Goal: Information Seeking & Learning: Learn about a topic

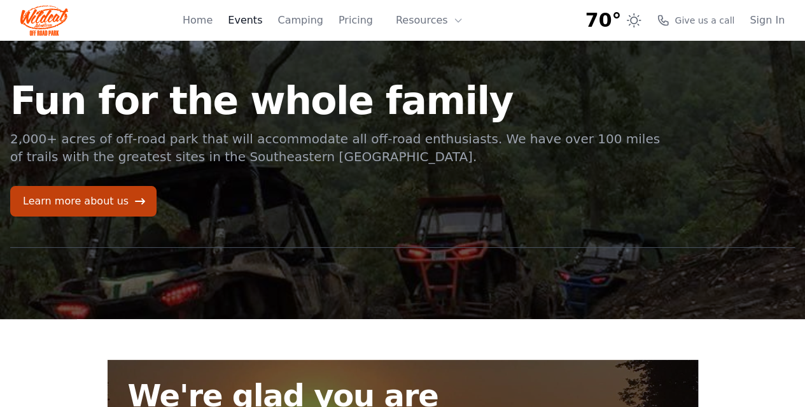
click at [262, 22] on link "Events" at bounding box center [245, 20] width 34 height 15
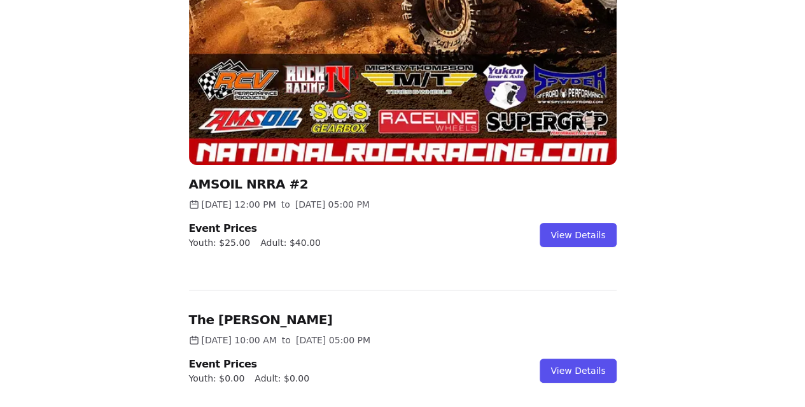
scroll to position [668, 0]
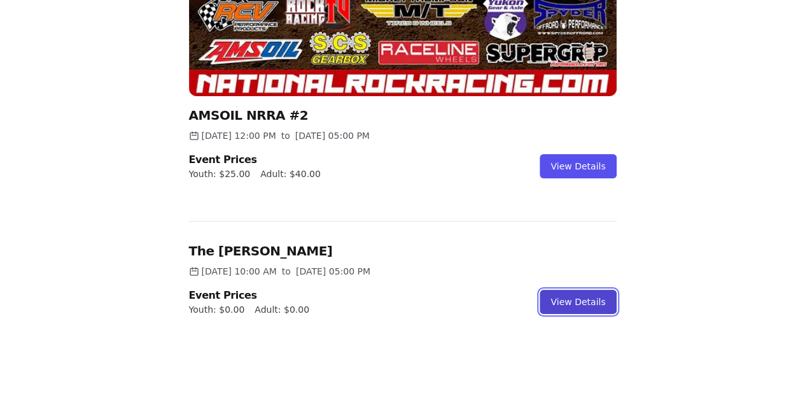
click at [576, 296] on link "View Details" at bounding box center [578, 302] width 76 height 24
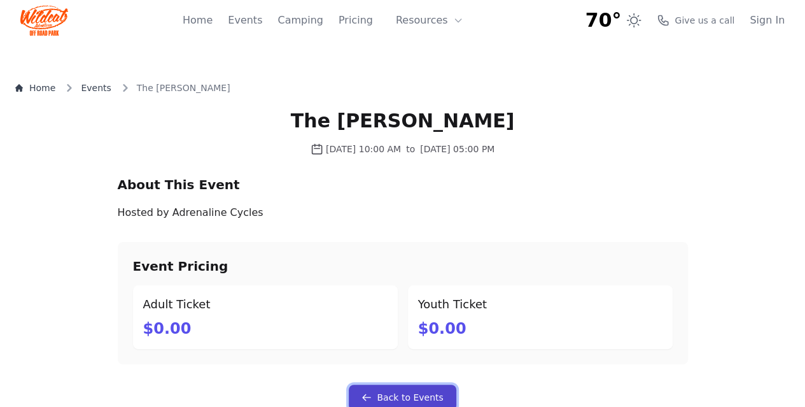
click at [373, 390] on link "Back to Events" at bounding box center [402, 397] width 107 height 25
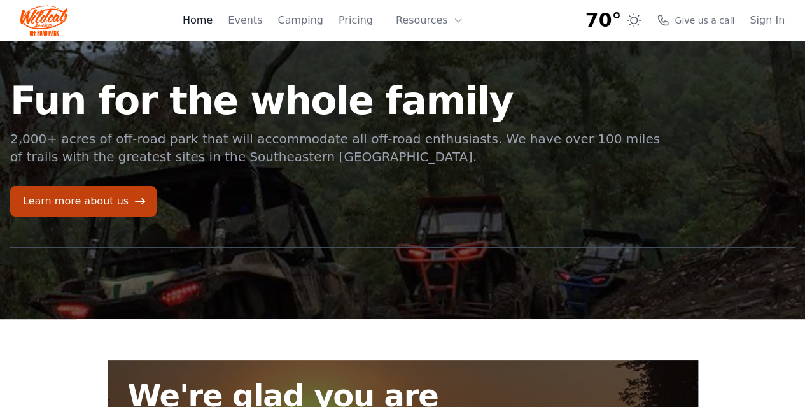
click at [211, 16] on link "Home" at bounding box center [198, 20] width 30 height 15
click at [257, 24] on link "Events" at bounding box center [245, 20] width 34 height 15
